Goal: Book appointment/travel/reservation

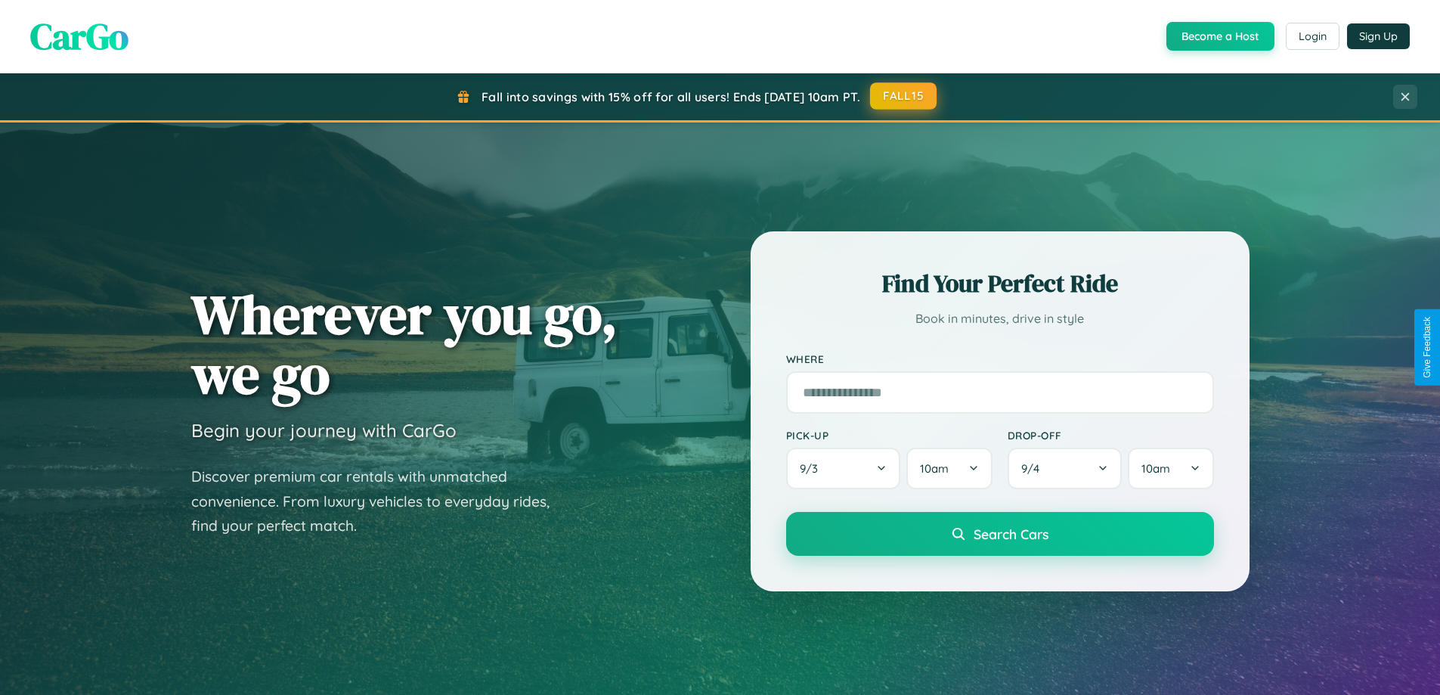
click at [904, 96] on button "FALL15" at bounding box center [903, 95] width 67 height 27
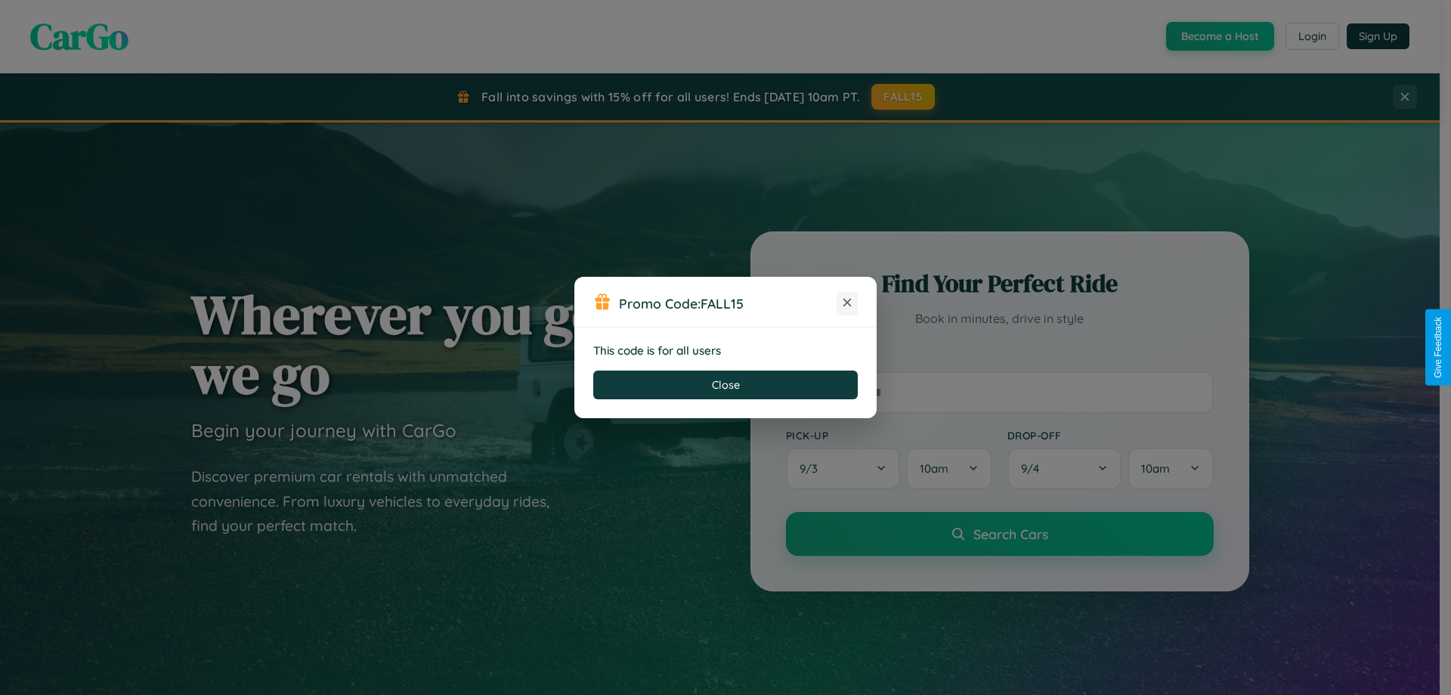
click at [847, 303] on icon at bounding box center [847, 302] width 15 height 15
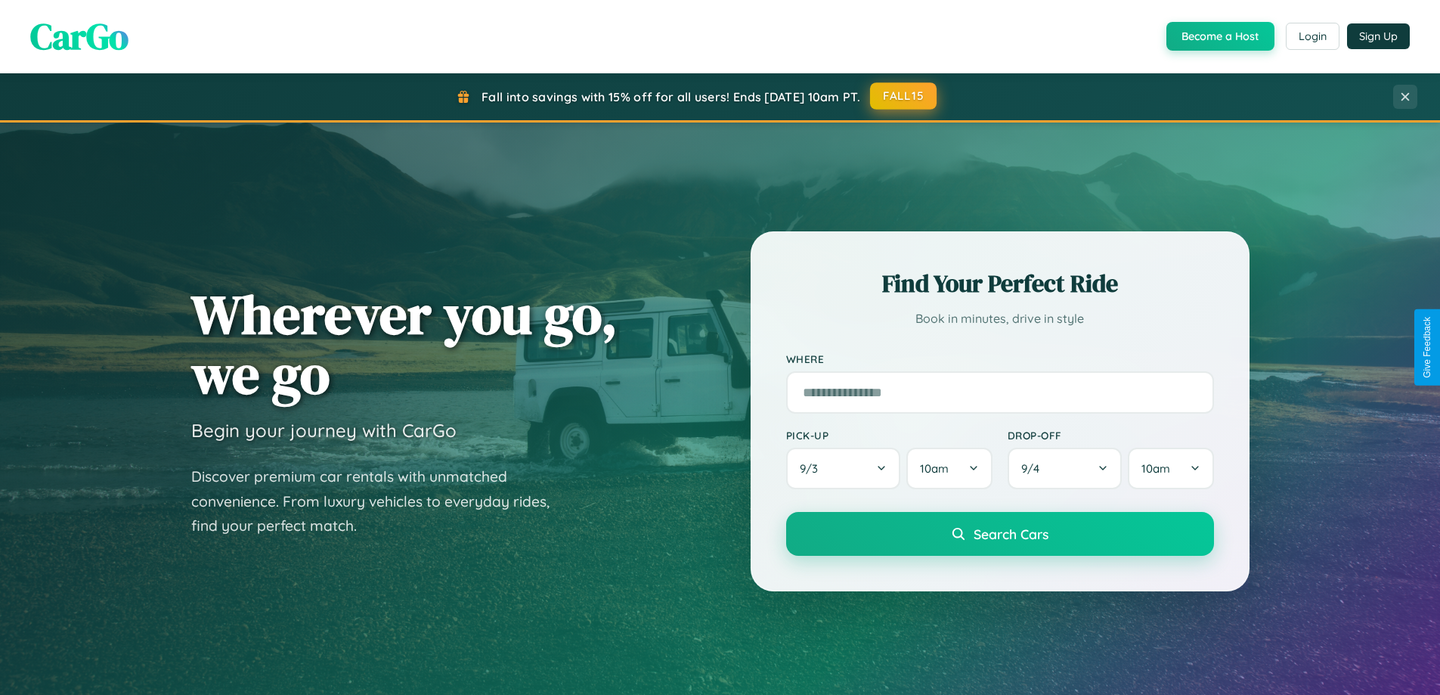
click at [904, 96] on button "FALL15" at bounding box center [903, 95] width 67 height 27
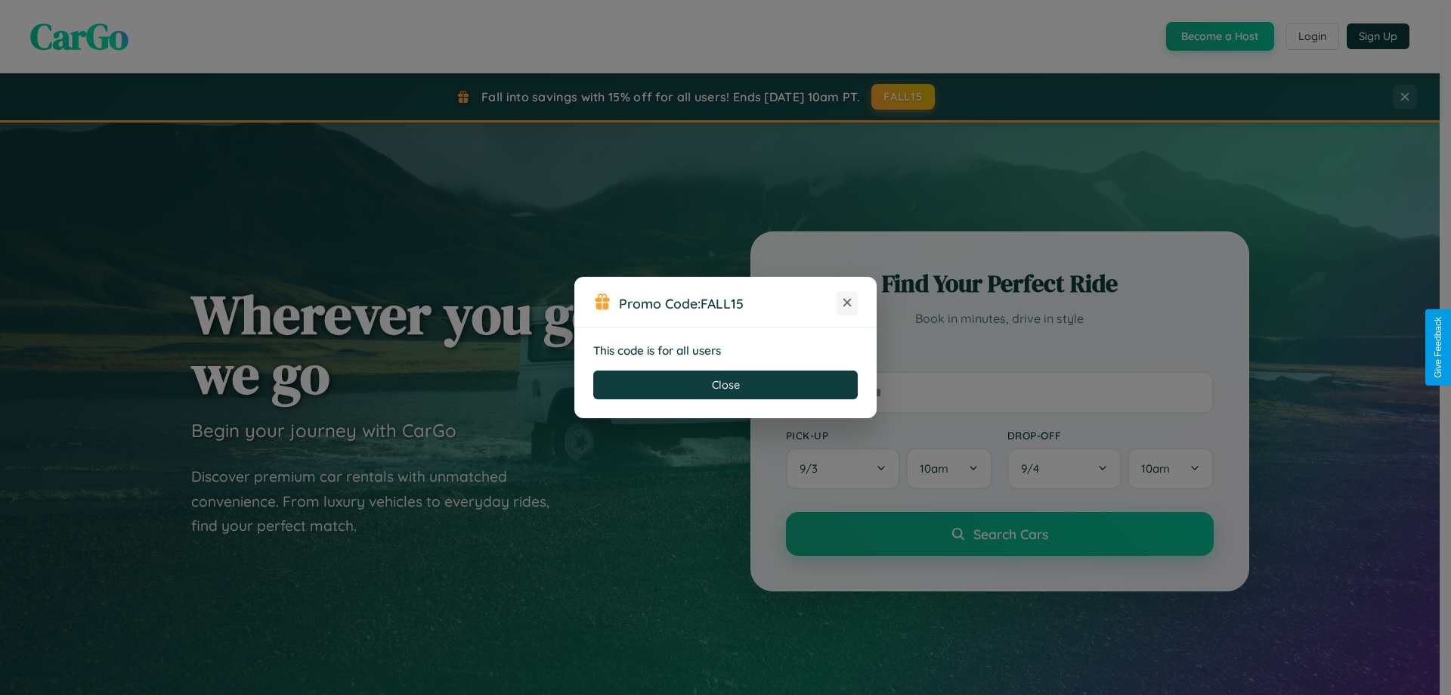
click at [847, 303] on icon at bounding box center [847, 302] width 15 height 15
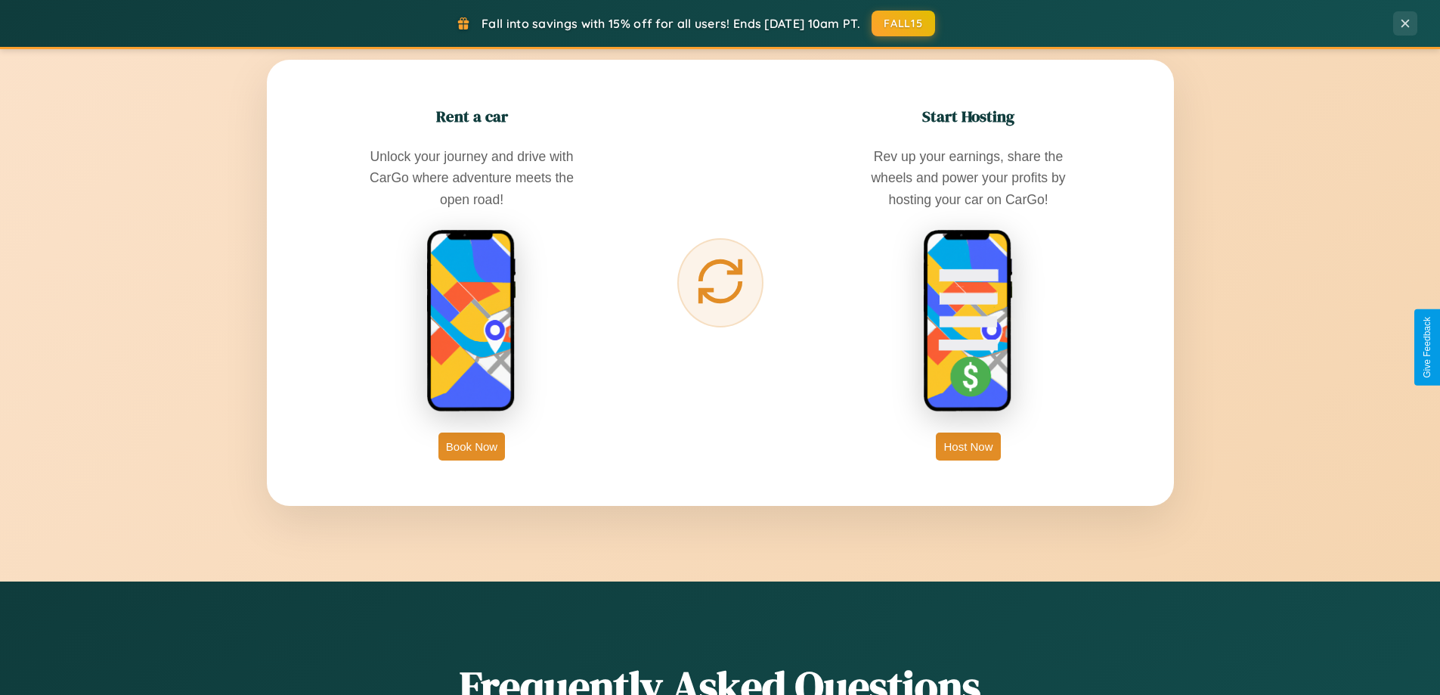
scroll to position [2429, 0]
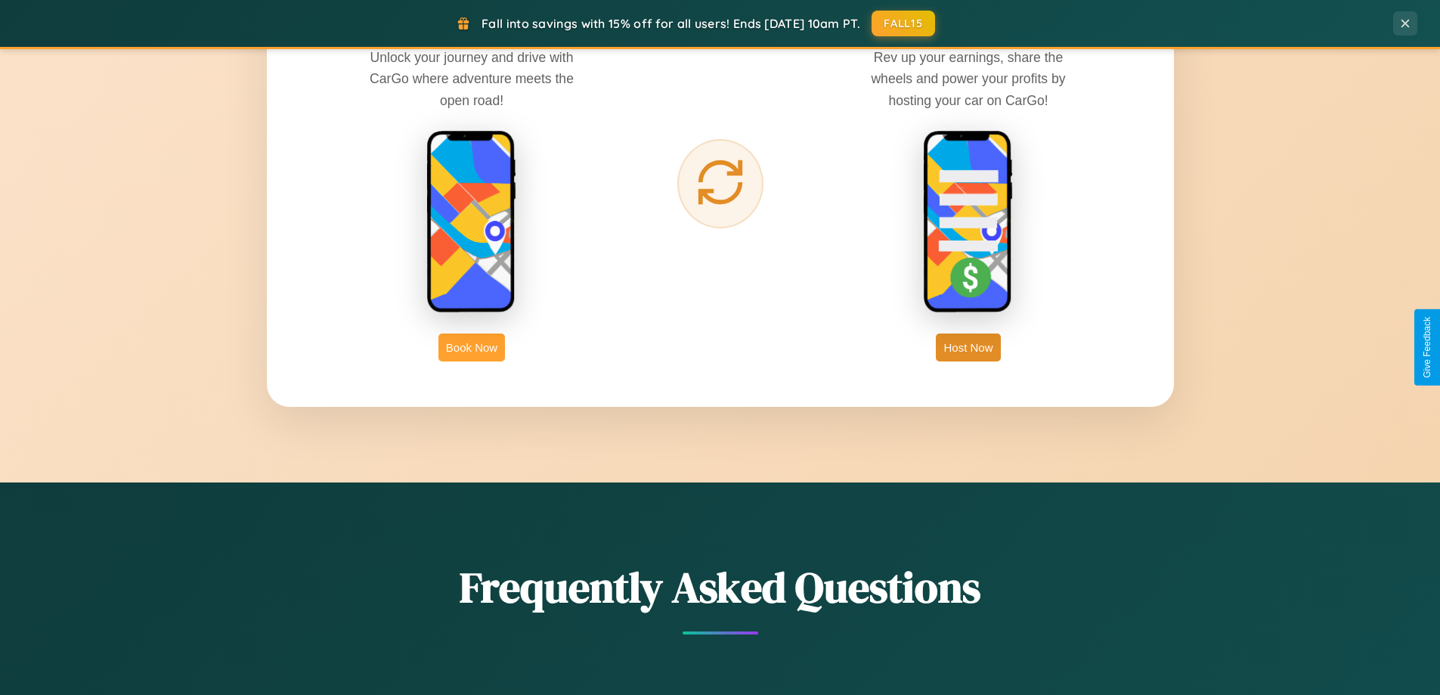
click at [472, 347] on button "Book Now" at bounding box center [471, 347] width 67 height 28
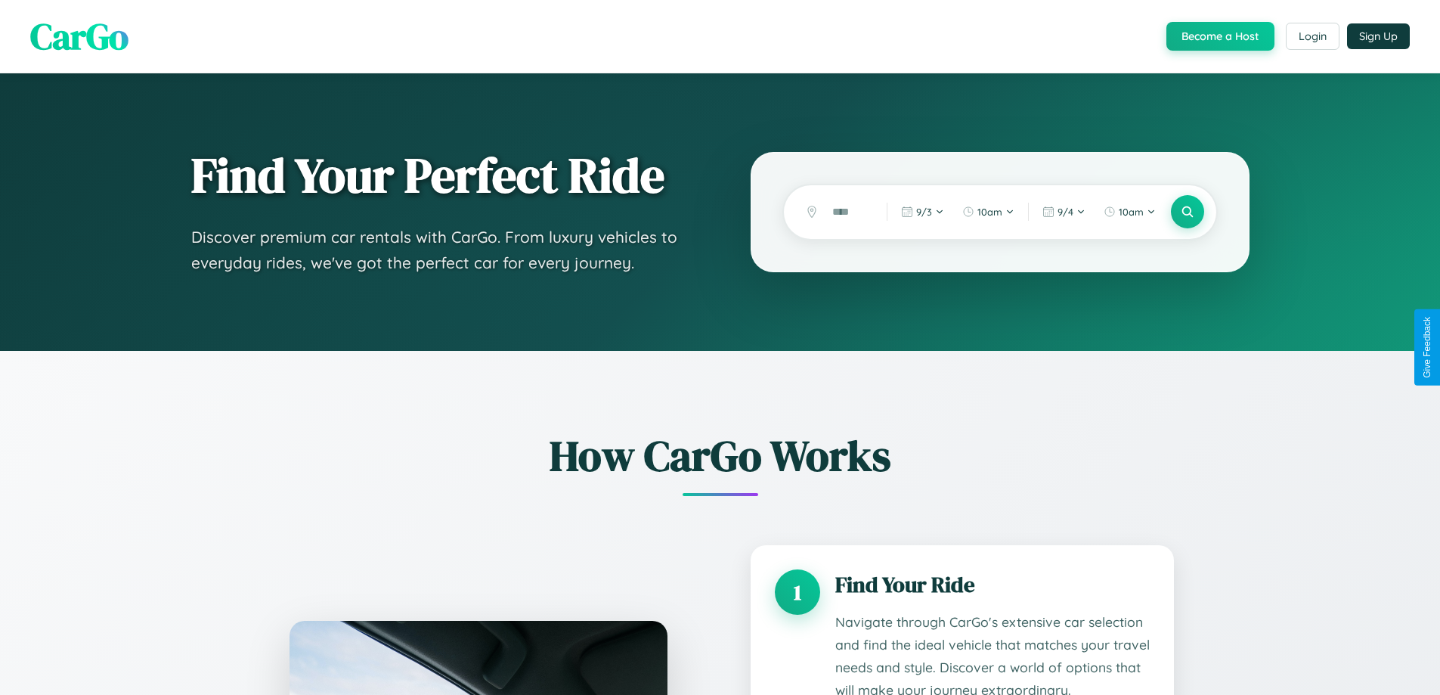
scroll to position [1260, 0]
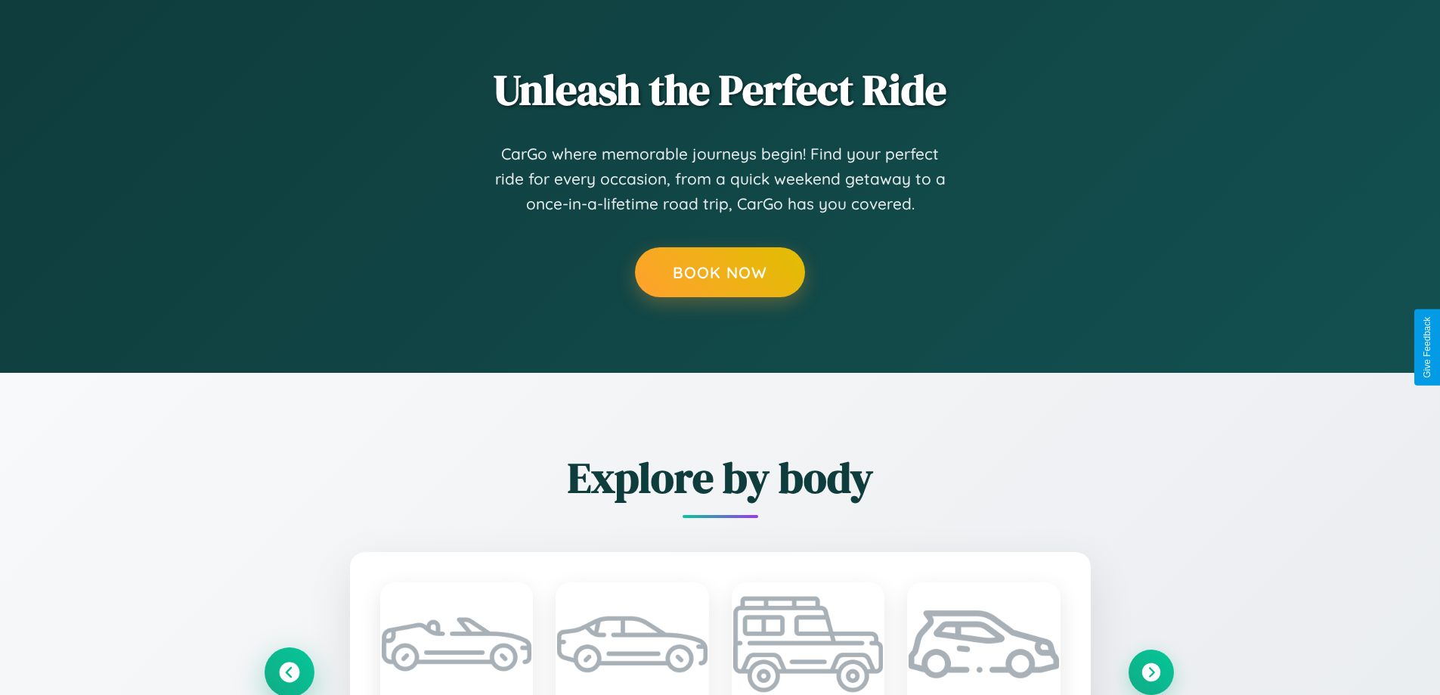
click at [289, 671] on icon at bounding box center [289, 671] width 20 height 20
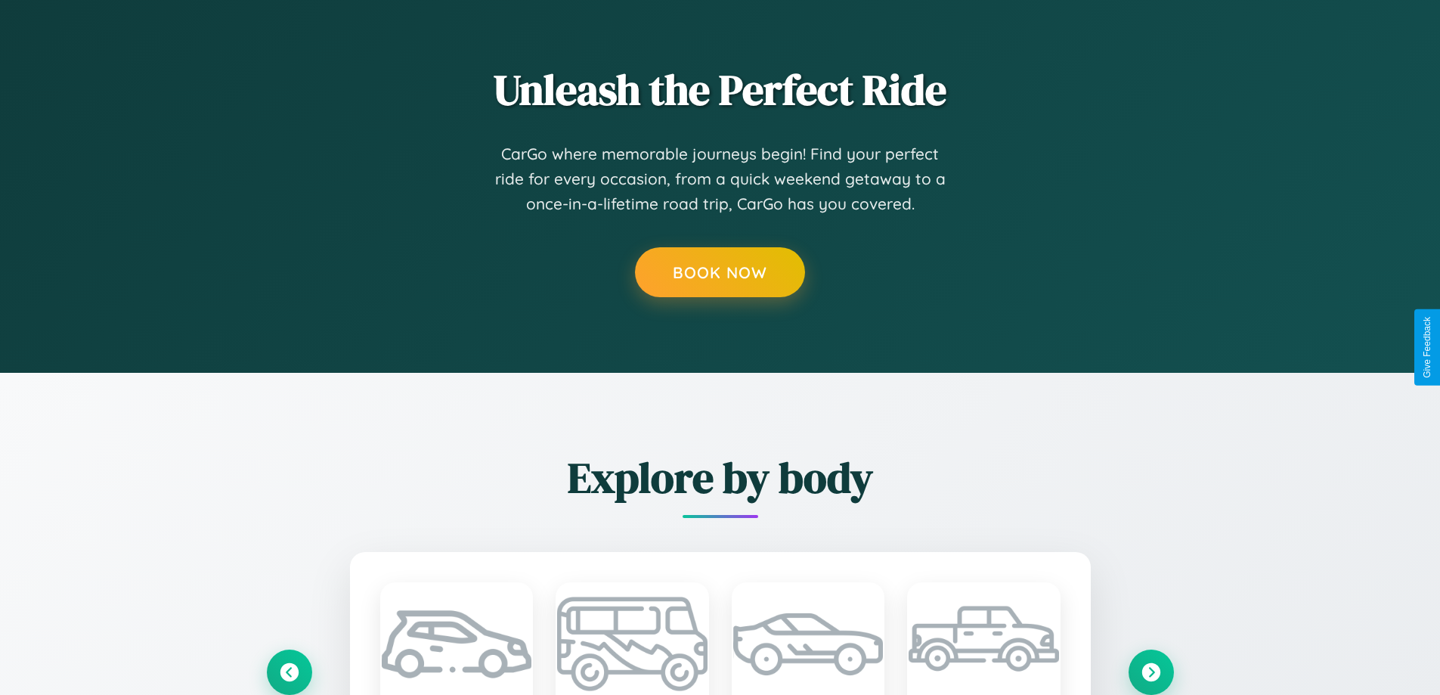
scroll to position [0, 0]
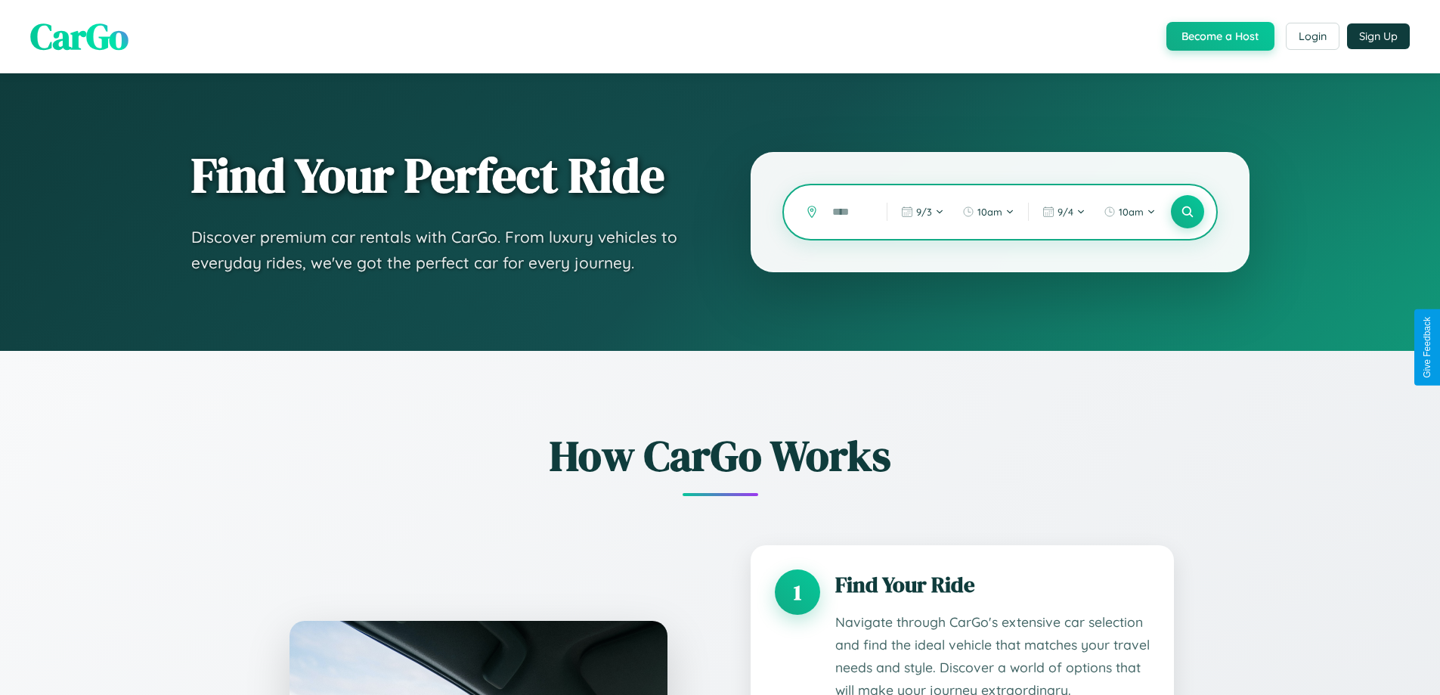
click at [848, 212] on input "text" at bounding box center [848, 212] width 47 height 26
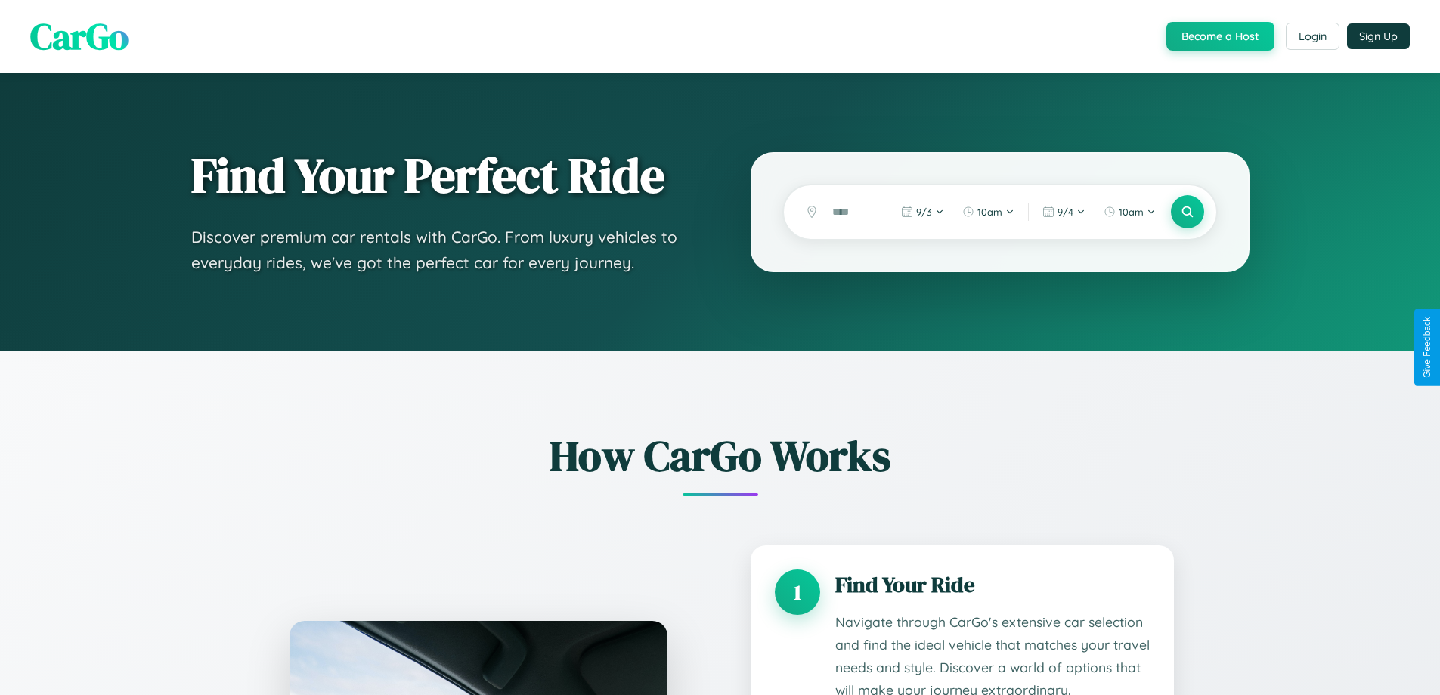
scroll to position [1260, 0]
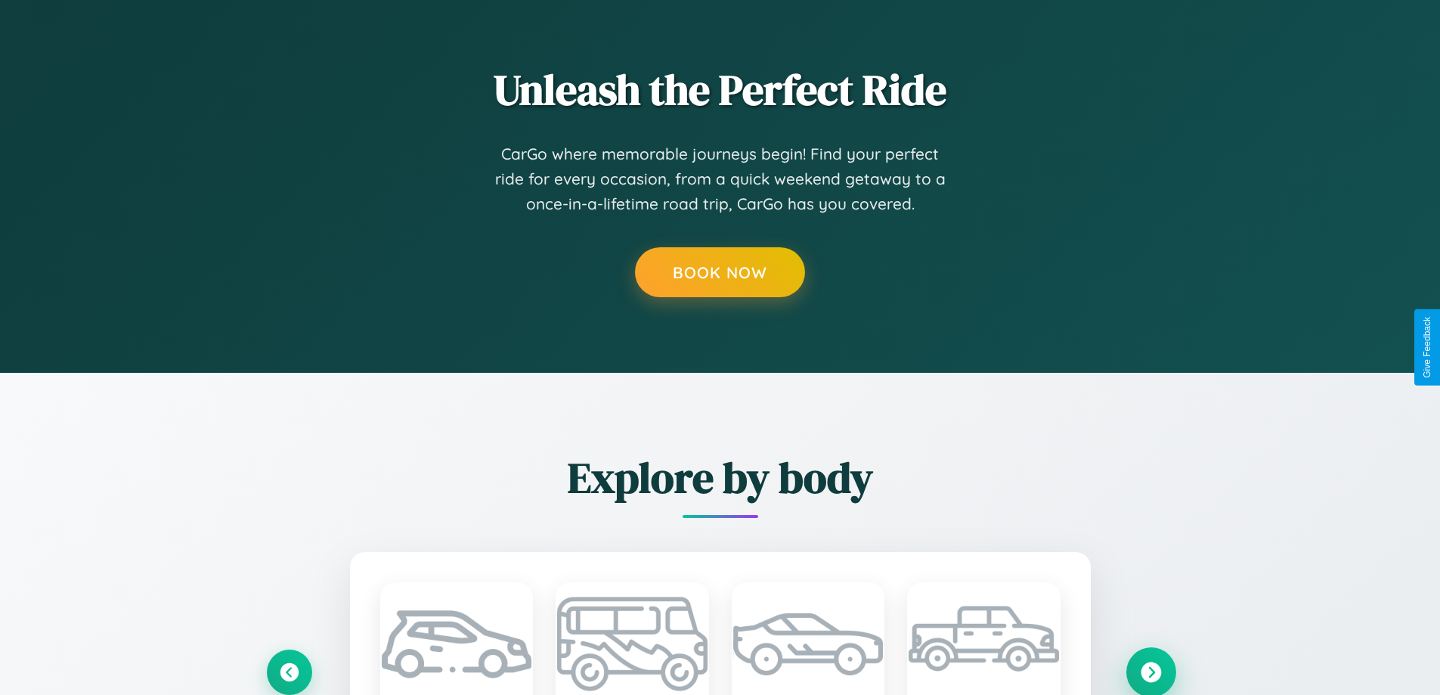
click at [1151, 671] on icon at bounding box center [1151, 671] width 20 height 20
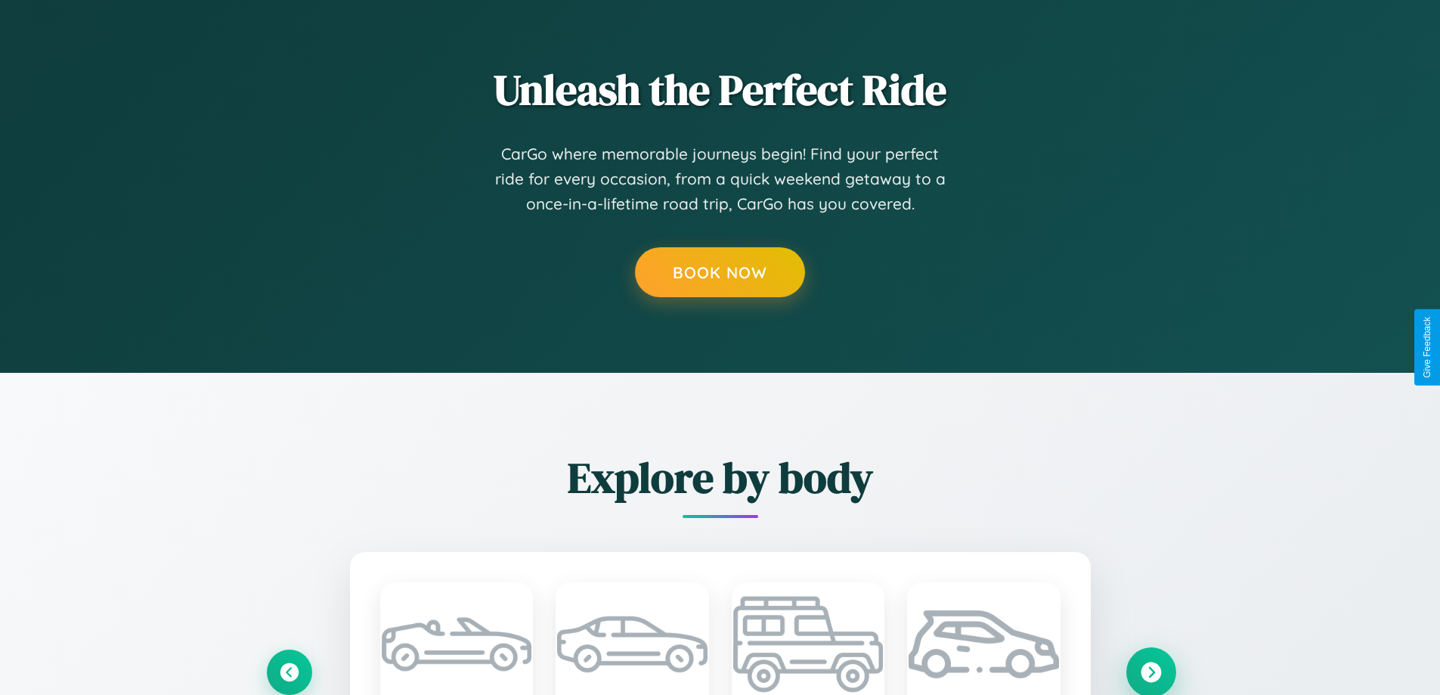
scroll to position [0, 0]
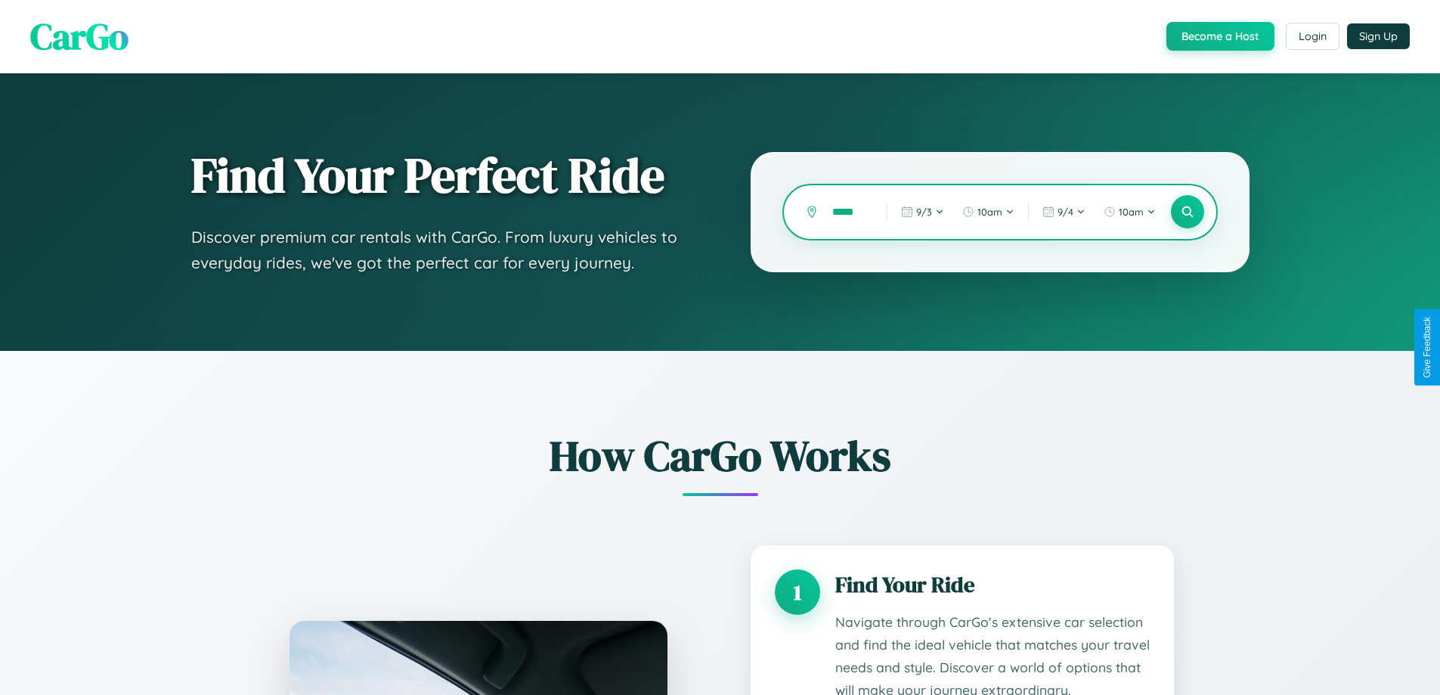
type input "******"
